Goal: Task Accomplishment & Management: Use online tool/utility

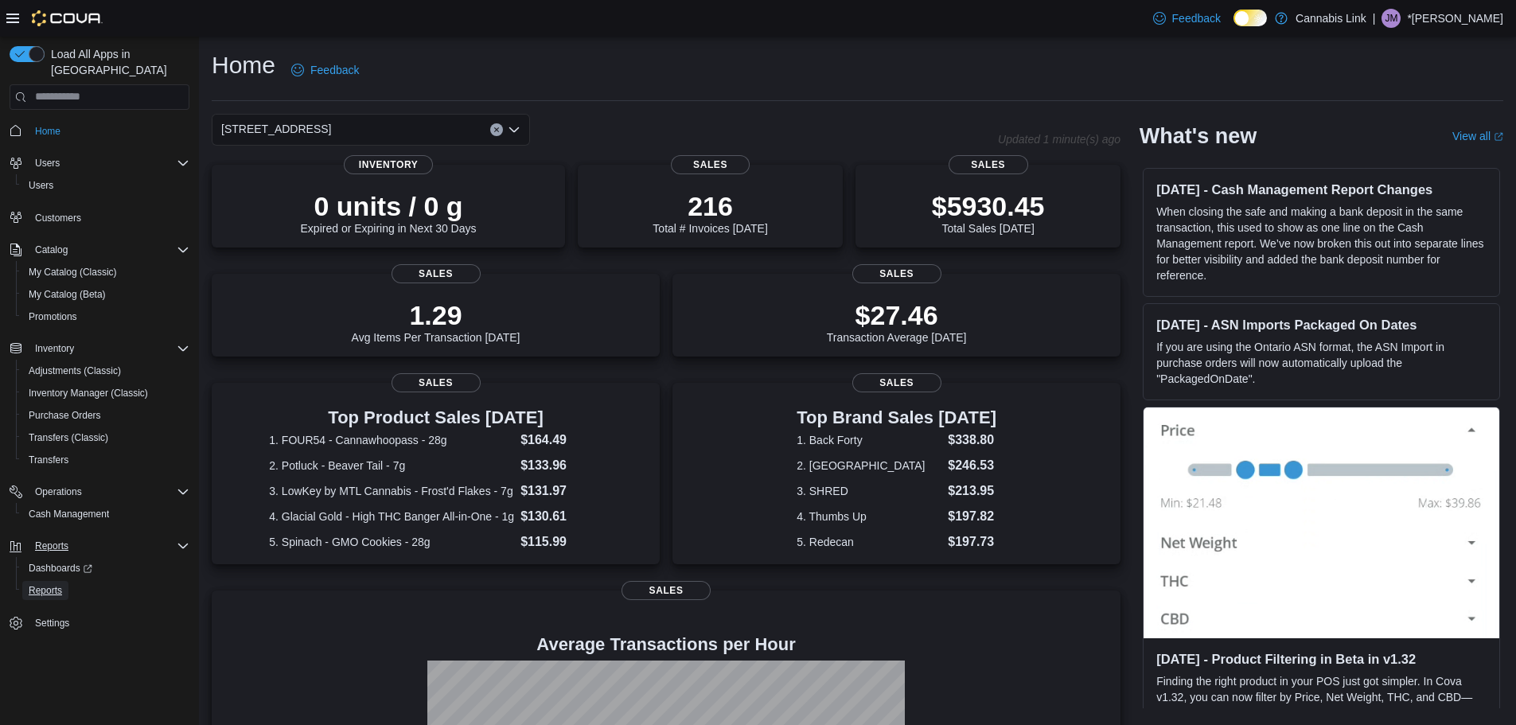
drag, startPoint x: 50, startPoint y: 576, endPoint x: 144, endPoint y: 530, distance: 104.7
click at [50, 584] on span "Reports" at bounding box center [45, 590] width 33 height 13
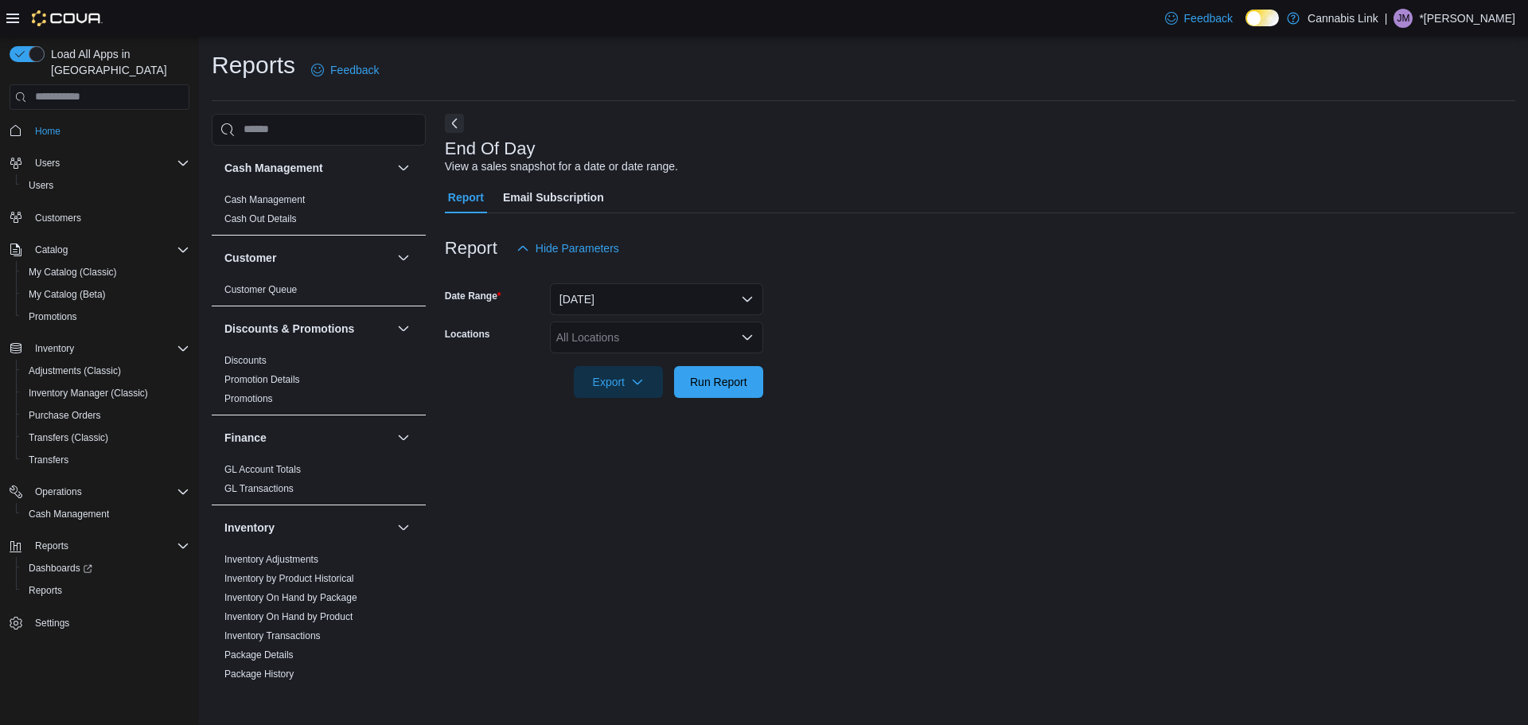
click at [647, 353] on div "All Locations" at bounding box center [656, 338] width 213 height 32
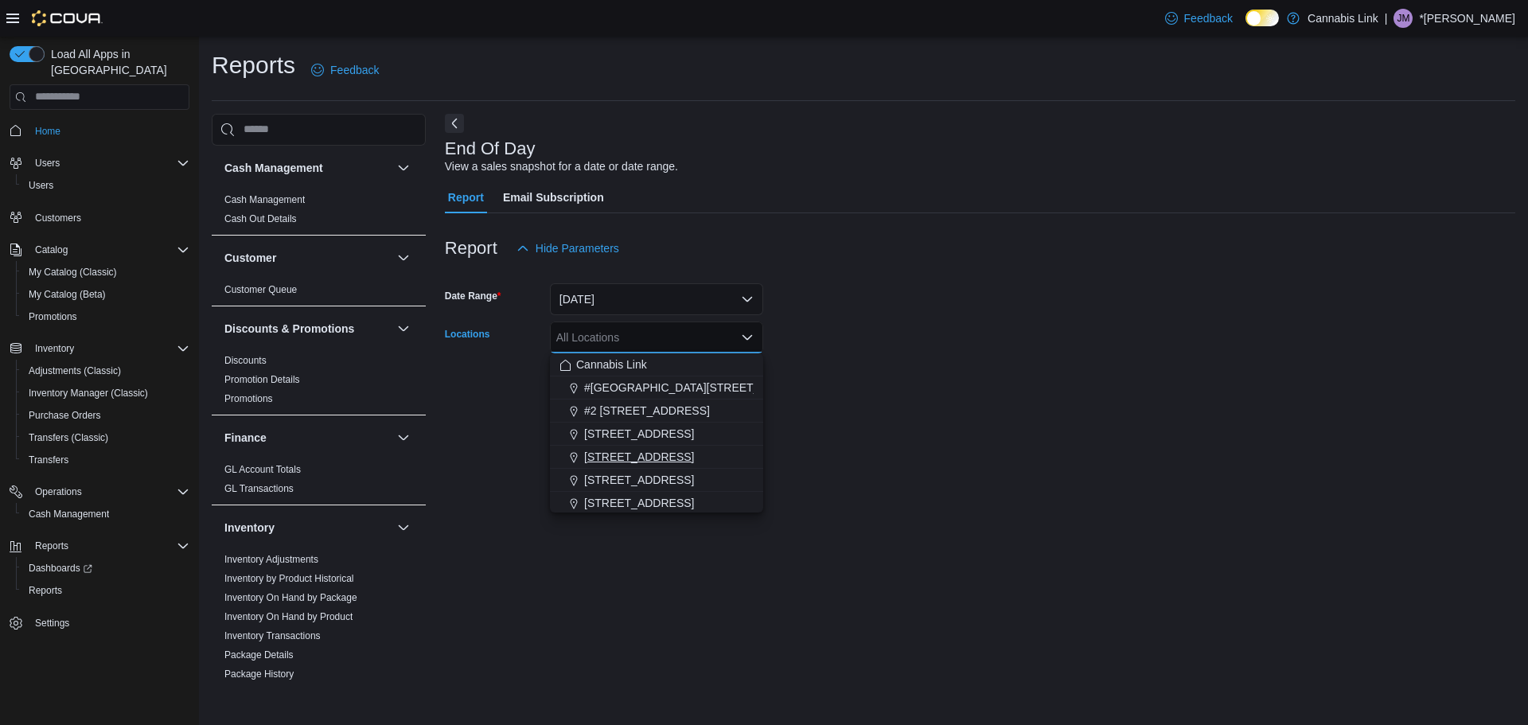
click at [644, 458] on span "[STREET_ADDRESS]" at bounding box center [639, 457] width 110 height 16
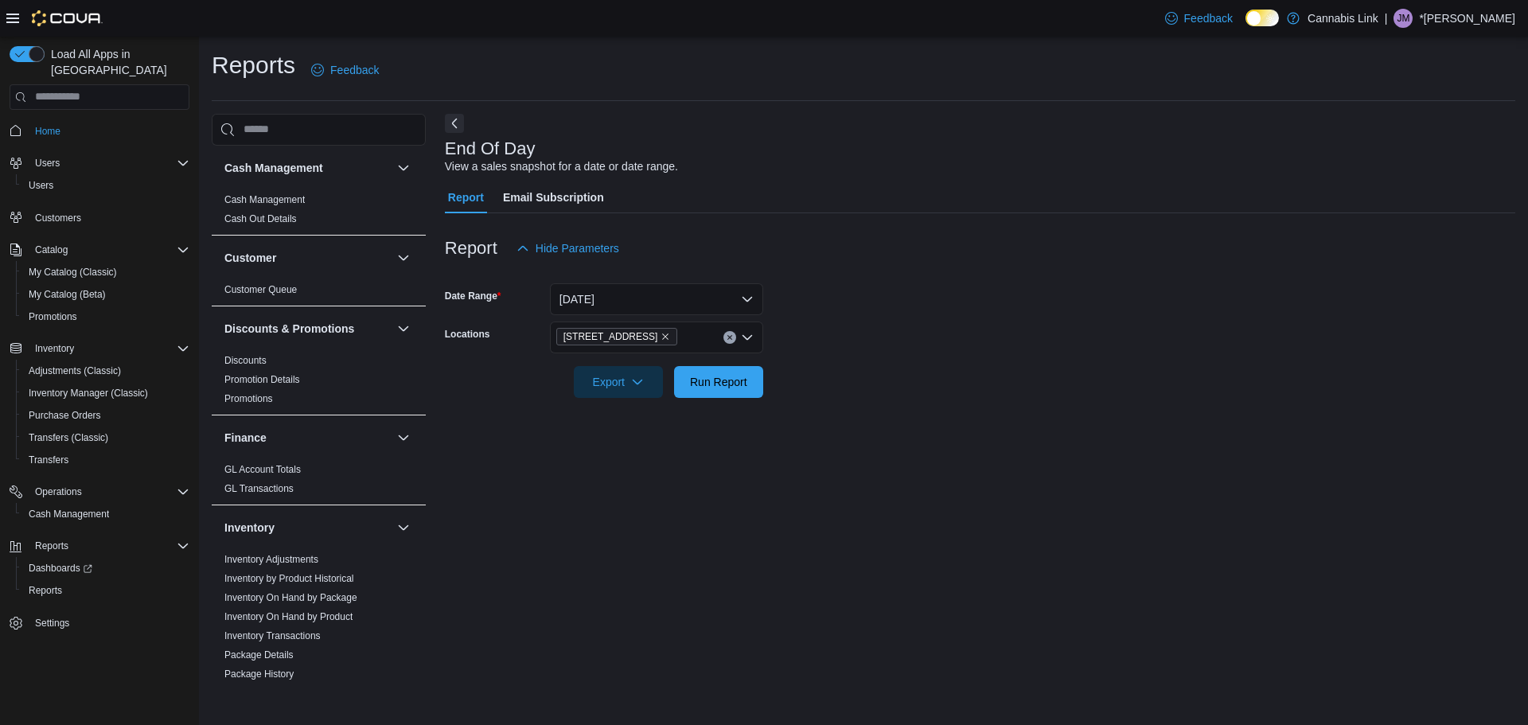
drag, startPoint x: 1152, startPoint y: 471, endPoint x: 921, endPoint y: 380, distance: 248.3
click at [1148, 471] on div "End Of Day View a sales snapshot for a date or date range. Report Email Subscri…" at bounding box center [980, 401] width 1071 height 575
click at [641, 388] on span "Export" at bounding box center [618, 381] width 70 height 32
click at [630, 447] on span "Export to Pdf" at bounding box center [621, 445] width 72 height 13
